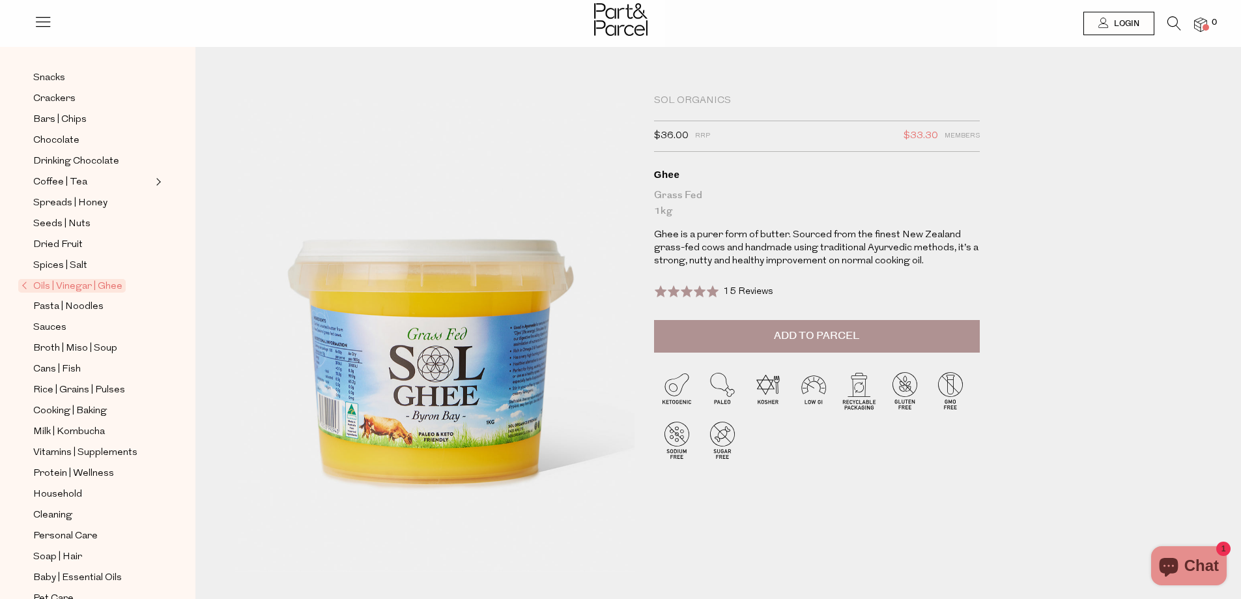
scroll to position [189, 0]
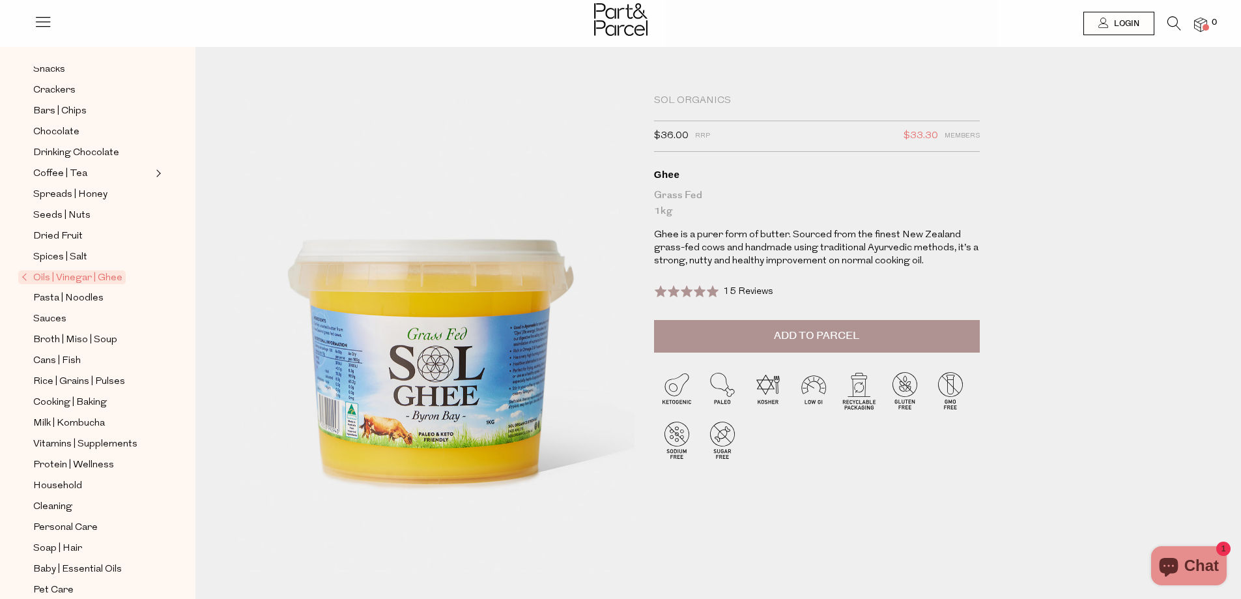
click at [84, 270] on span "Oils | Vinegar | Ghee" at bounding box center [71, 277] width 107 height 14
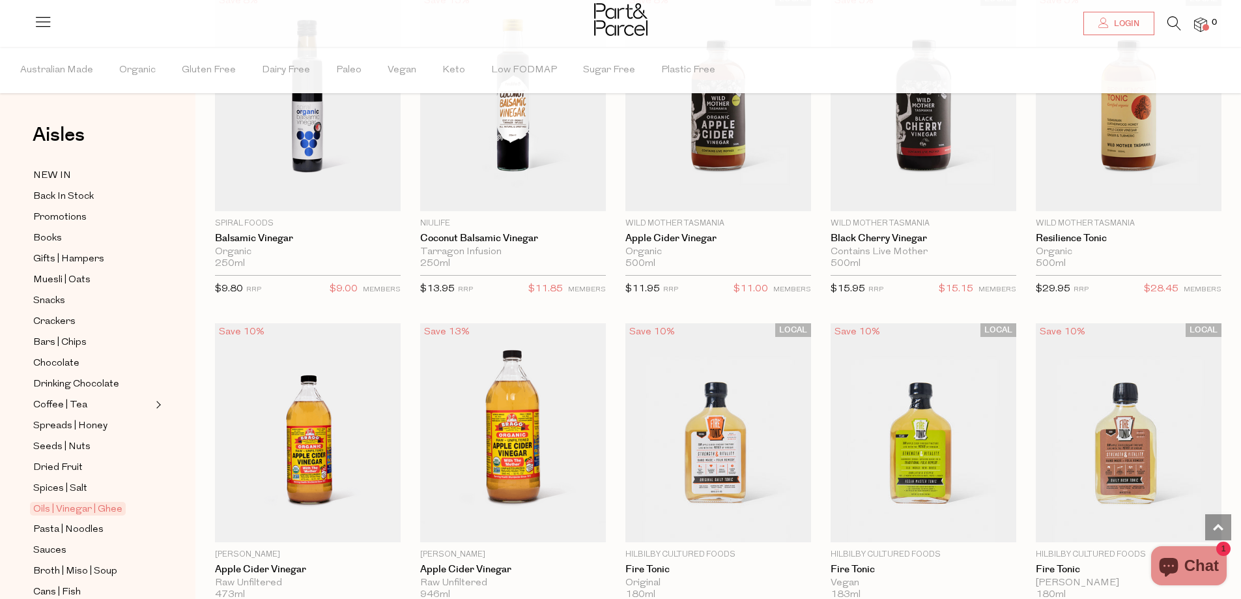
scroll to position [2487, 0]
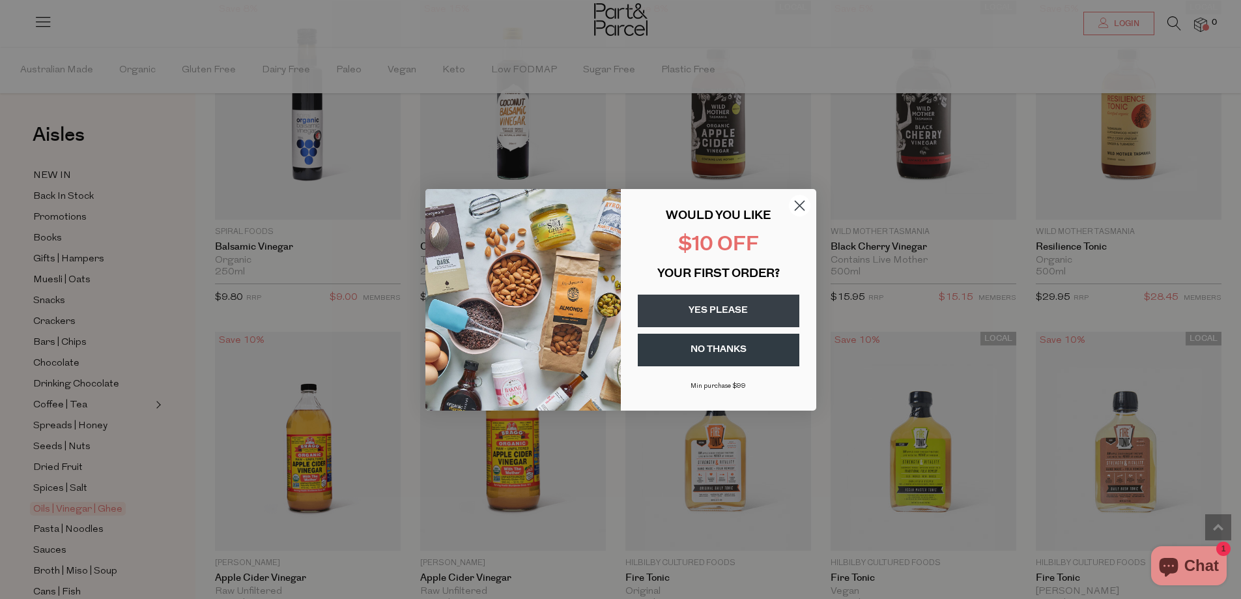
click at [799, 203] on circle "Close dialog" at bounding box center [798, 204] width 21 height 21
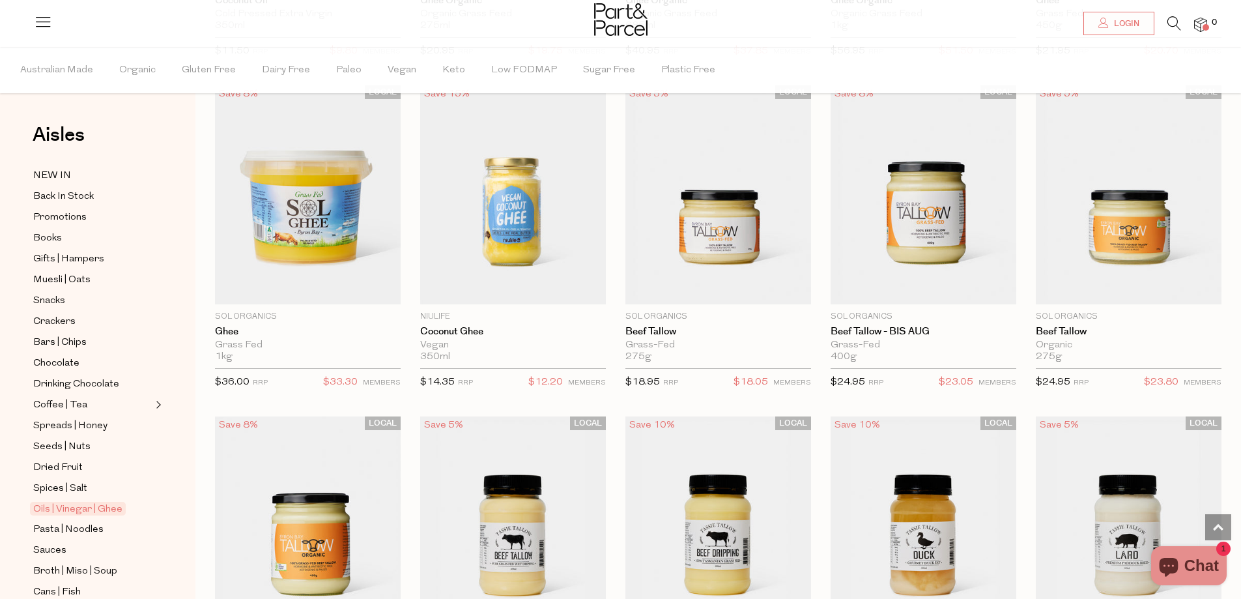
scroll to position [1380, 0]
